Goal: Task Accomplishment & Management: Manage account settings

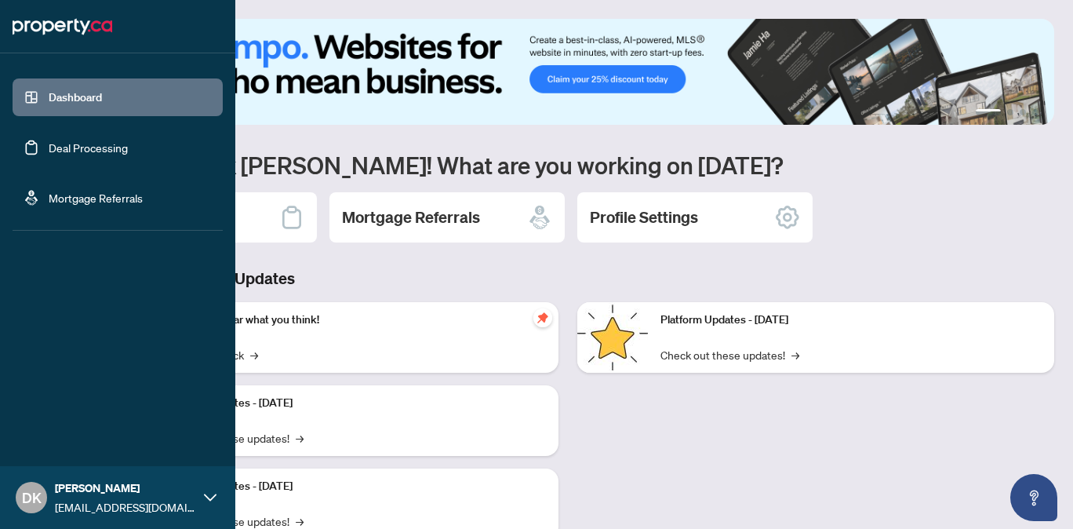
click at [52, 155] on link "Deal Processing" at bounding box center [88, 147] width 79 height 14
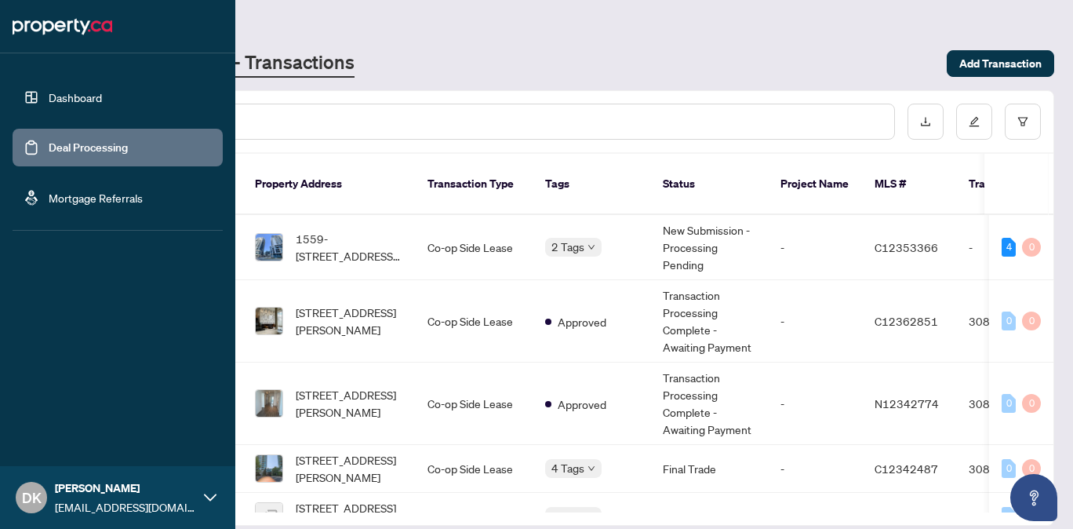
click at [27, 489] on span "DK" at bounding box center [32, 497] width 20 height 22
click at [72, 439] on span "Profile Settings" at bounding box center [82, 436] width 75 height 25
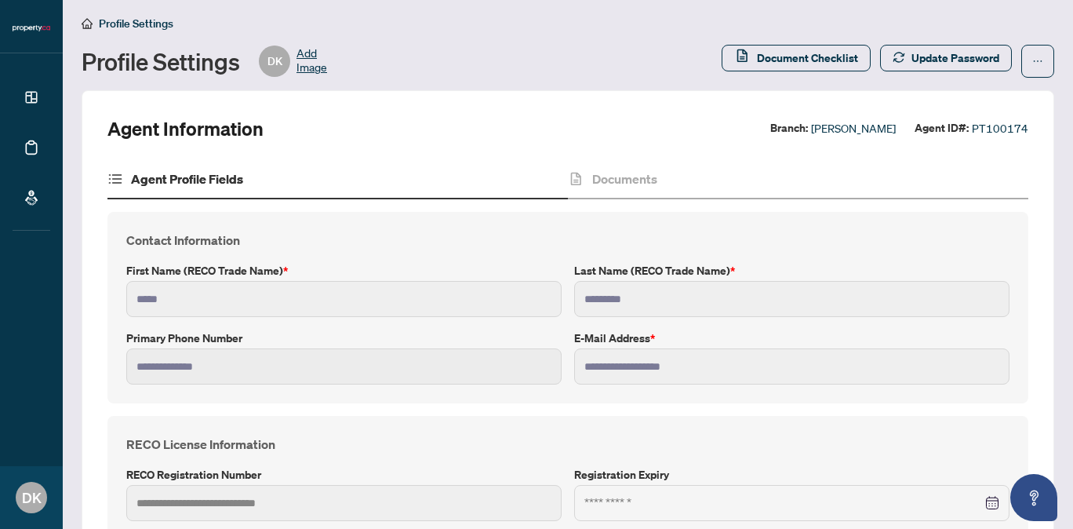
scroll to position [4, 0]
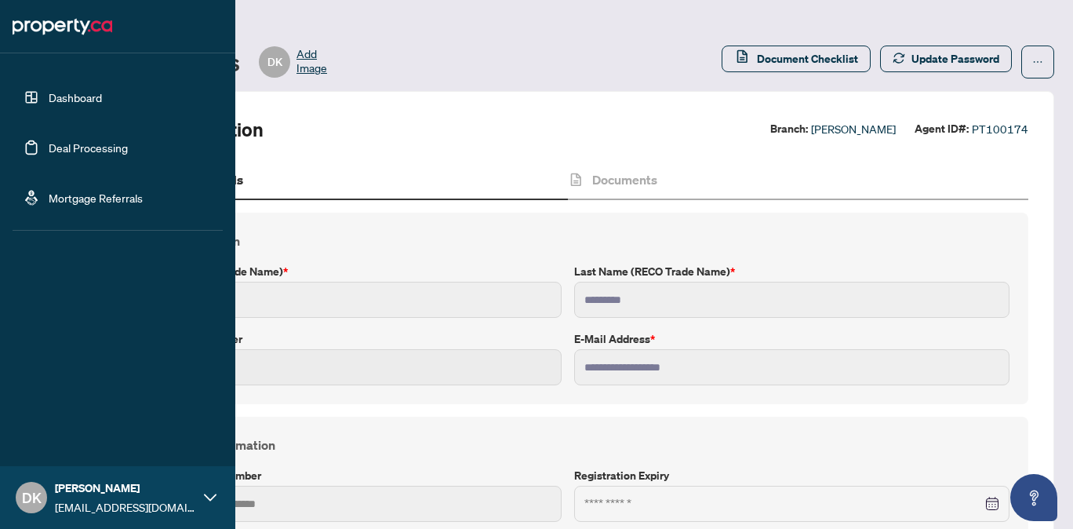
click at [49, 101] on link "Dashboard" at bounding box center [75, 97] width 53 height 14
